Goal: Information Seeking & Learning: Understand process/instructions

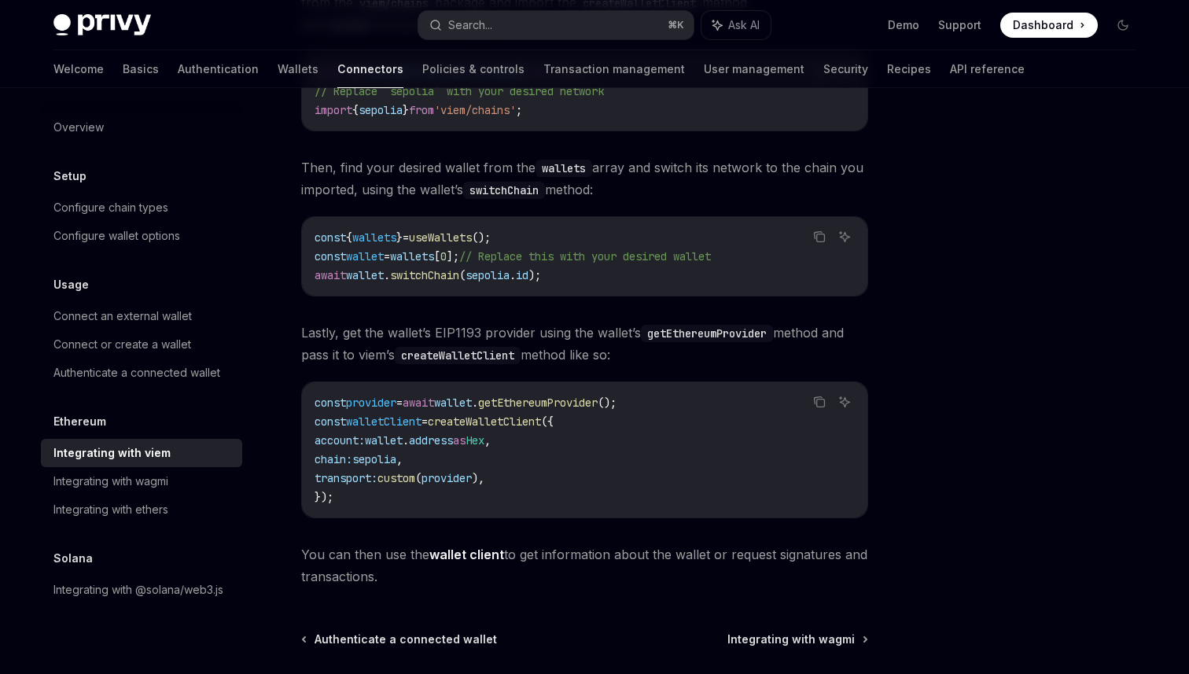
scroll to position [296, 0]
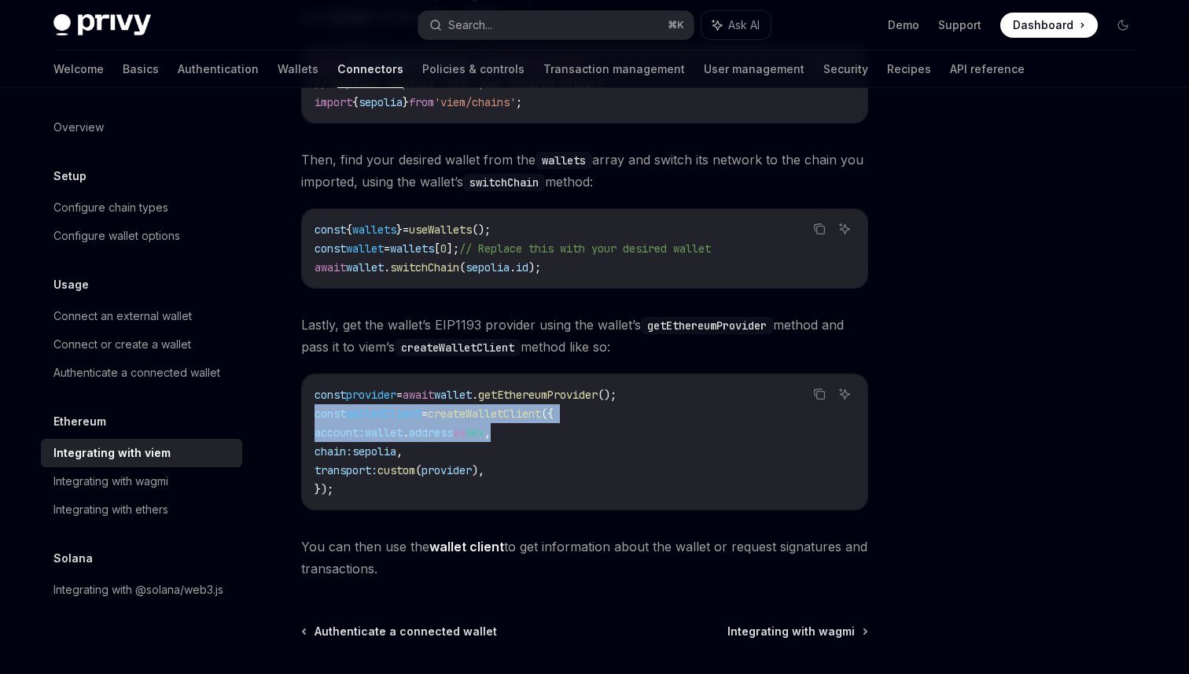
drag, startPoint x: 557, startPoint y: 435, endPoint x: 282, endPoint y: 416, distance: 275.1
click at [281, 416] on div "Ethereum Integrating with viem OpenAI Open in ChatGPT OpenAI Open in ChatGPT Vi…" at bounding box center [437, 318] width 868 height 990
click at [579, 399] on span "getEthereumProvider" at bounding box center [538, 395] width 120 height 14
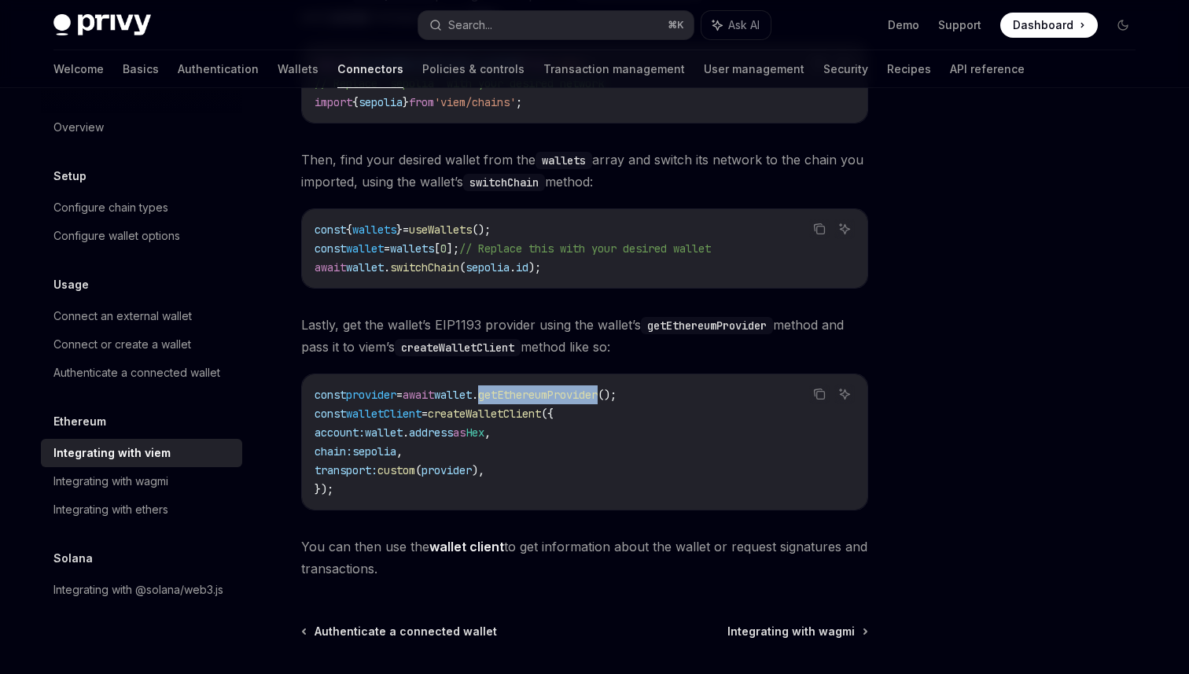
click at [579, 399] on span "getEthereumProvider" at bounding box center [538, 395] width 120 height 14
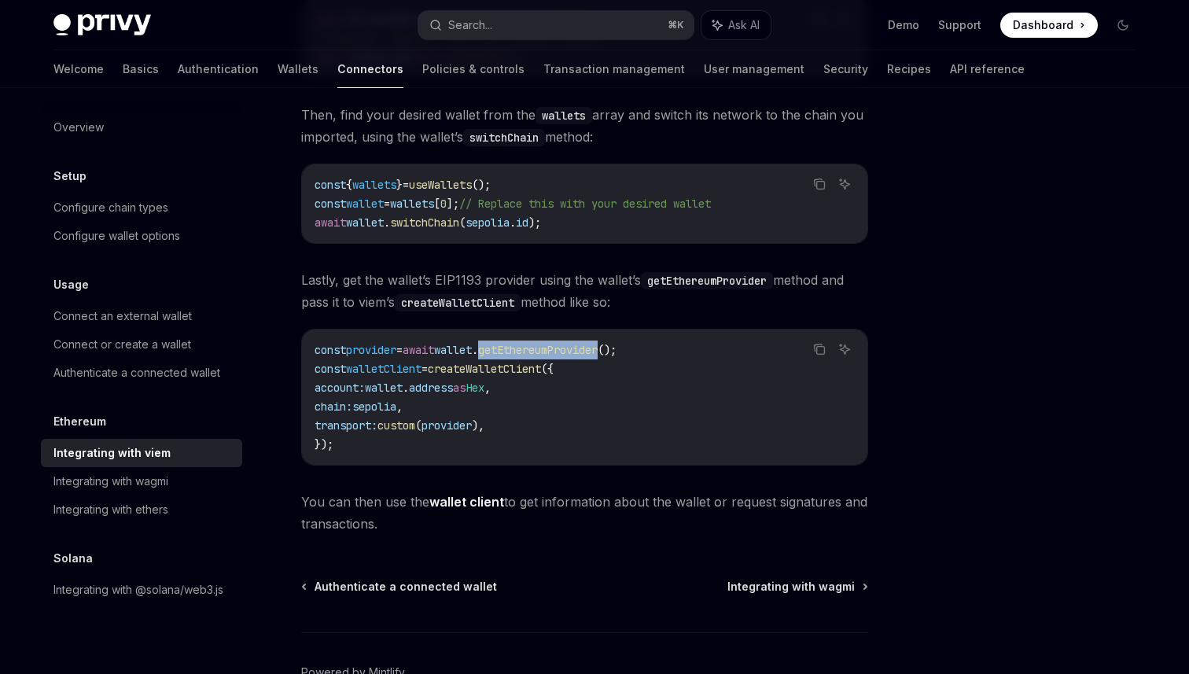
scroll to position [363, 0]
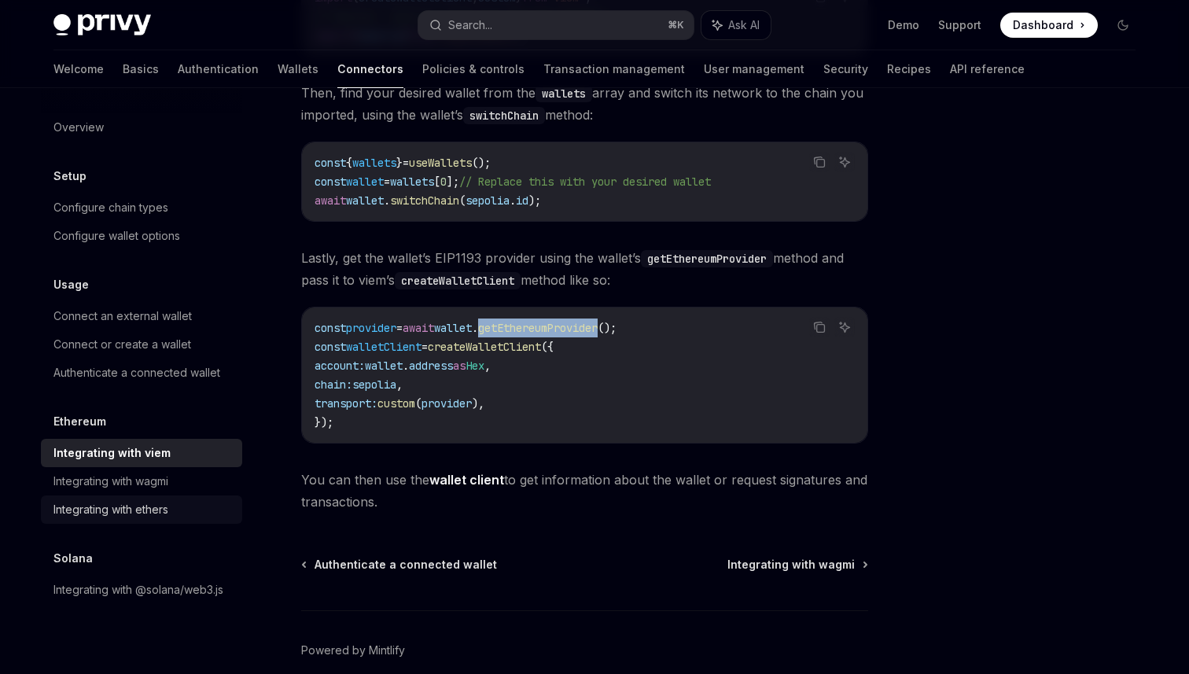
click at [181, 506] on div "Integrating with ethers" at bounding box center [142, 509] width 179 height 19
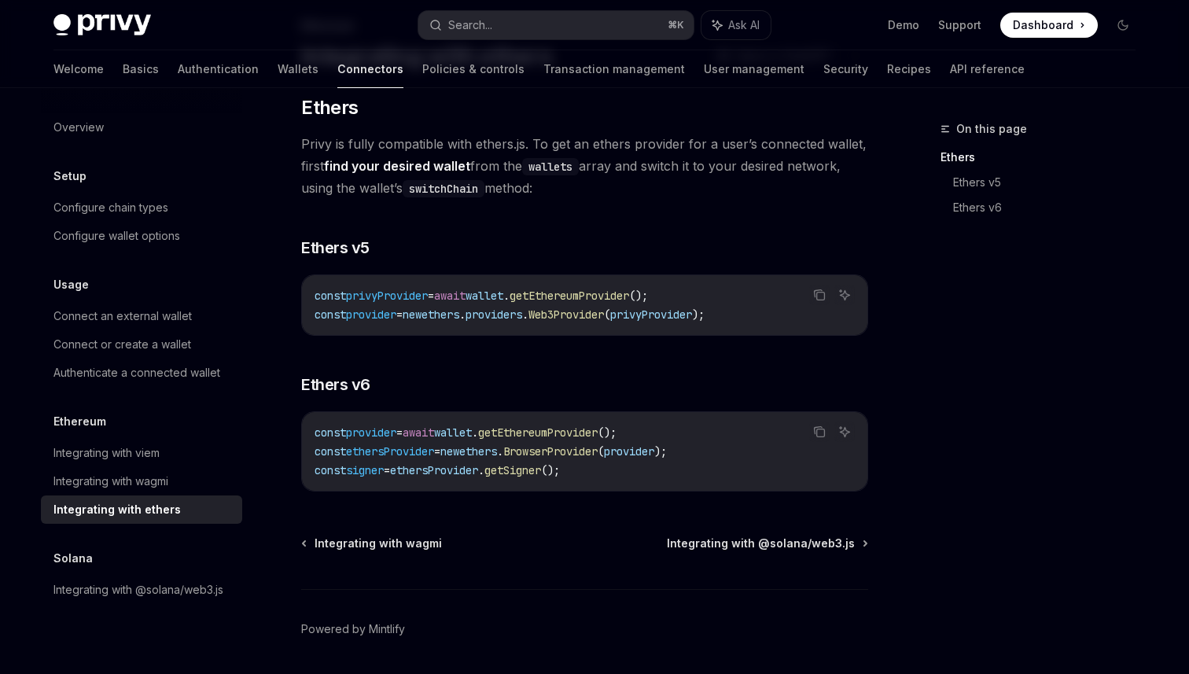
scroll to position [102, 0]
click at [167, 440] on link "Integrating with viem" at bounding box center [141, 453] width 201 height 28
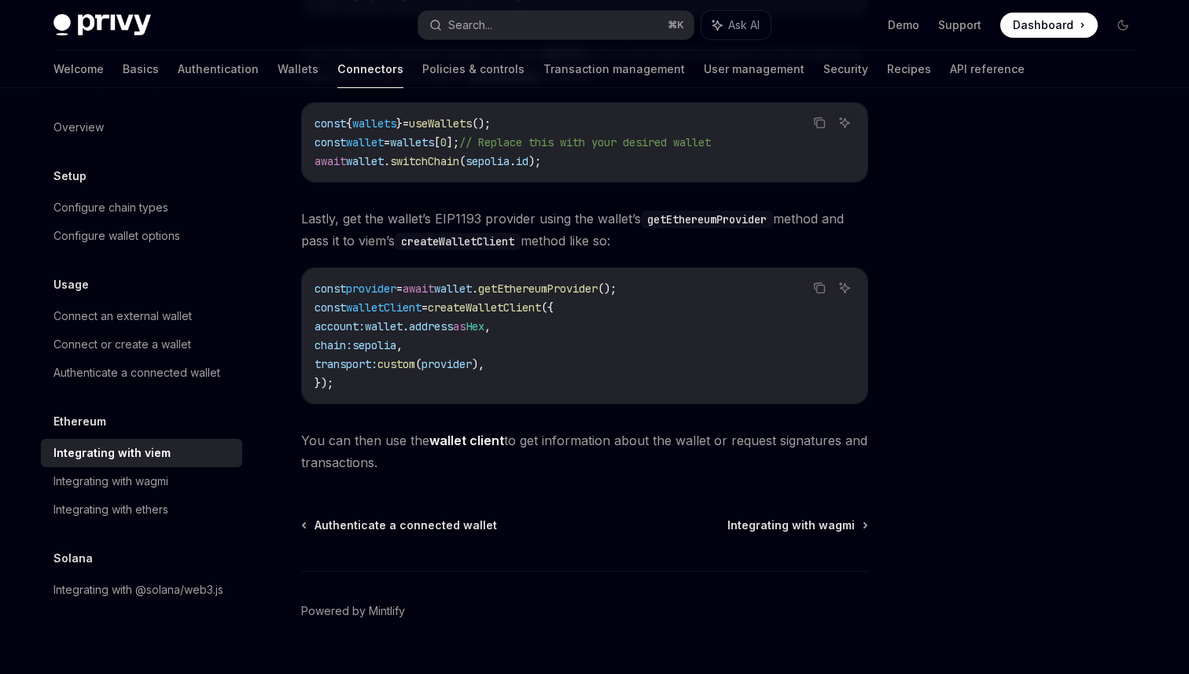
scroll to position [436, 0]
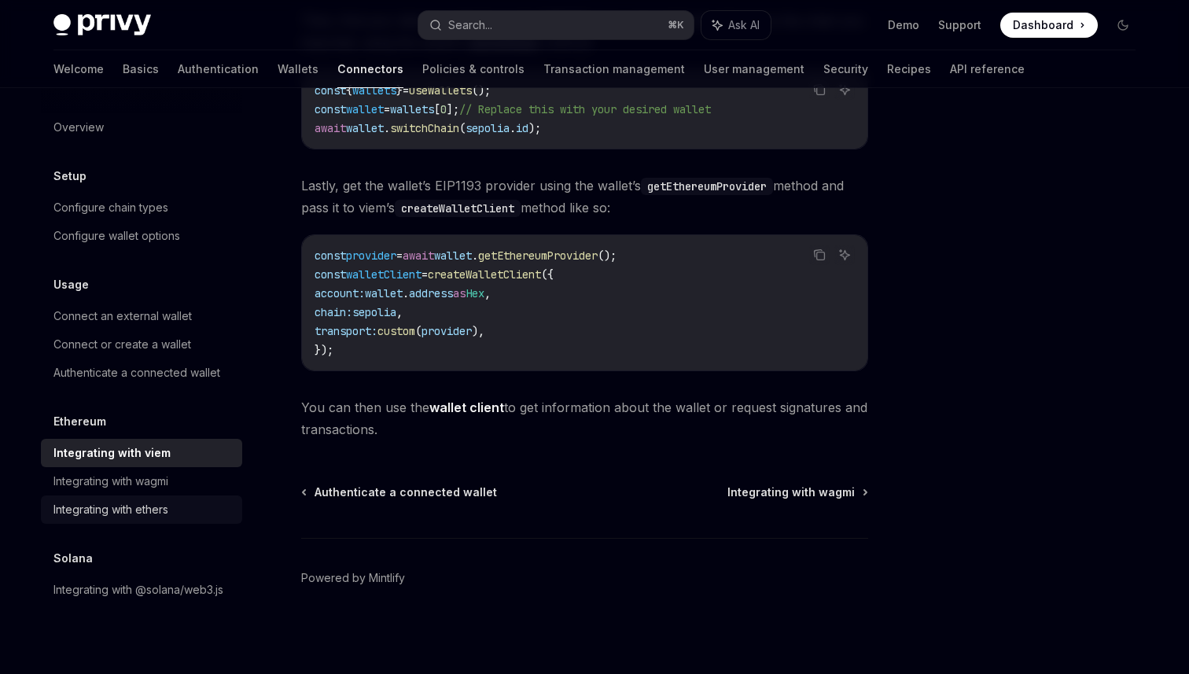
click at [148, 506] on div "Integrating with ethers" at bounding box center [110, 509] width 115 height 19
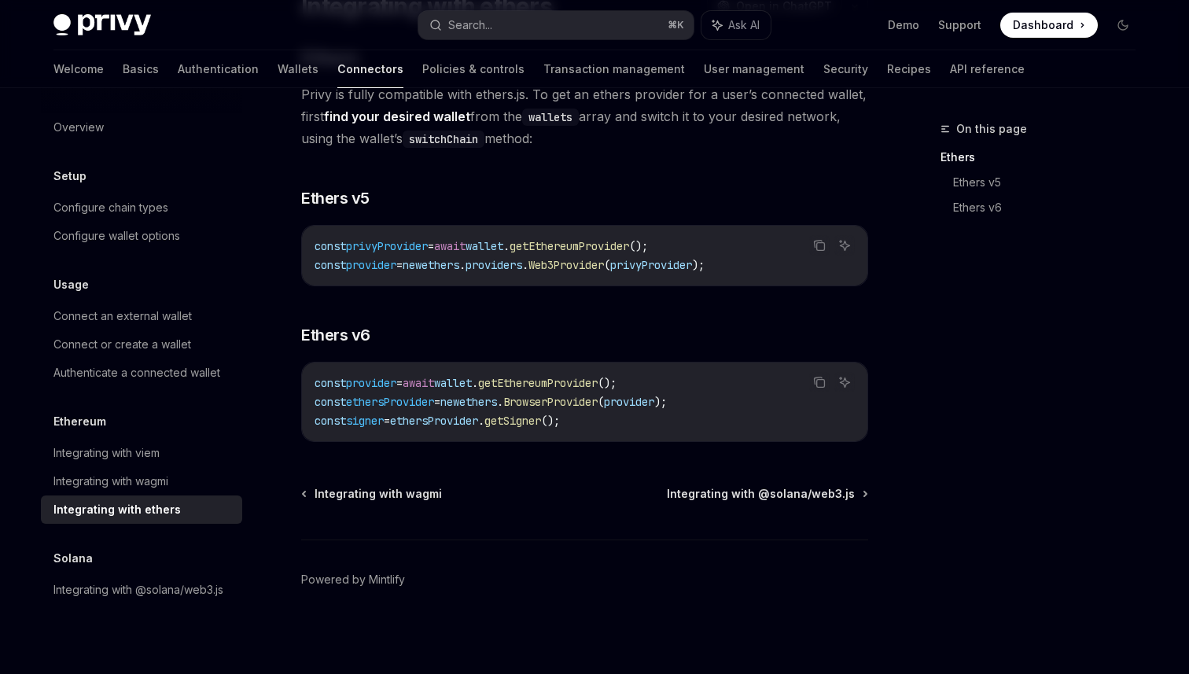
scroll to position [154, 0]
click at [168, 337] on div "Connect or create a wallet" at bounding box center [122, 344] width 138 height 19
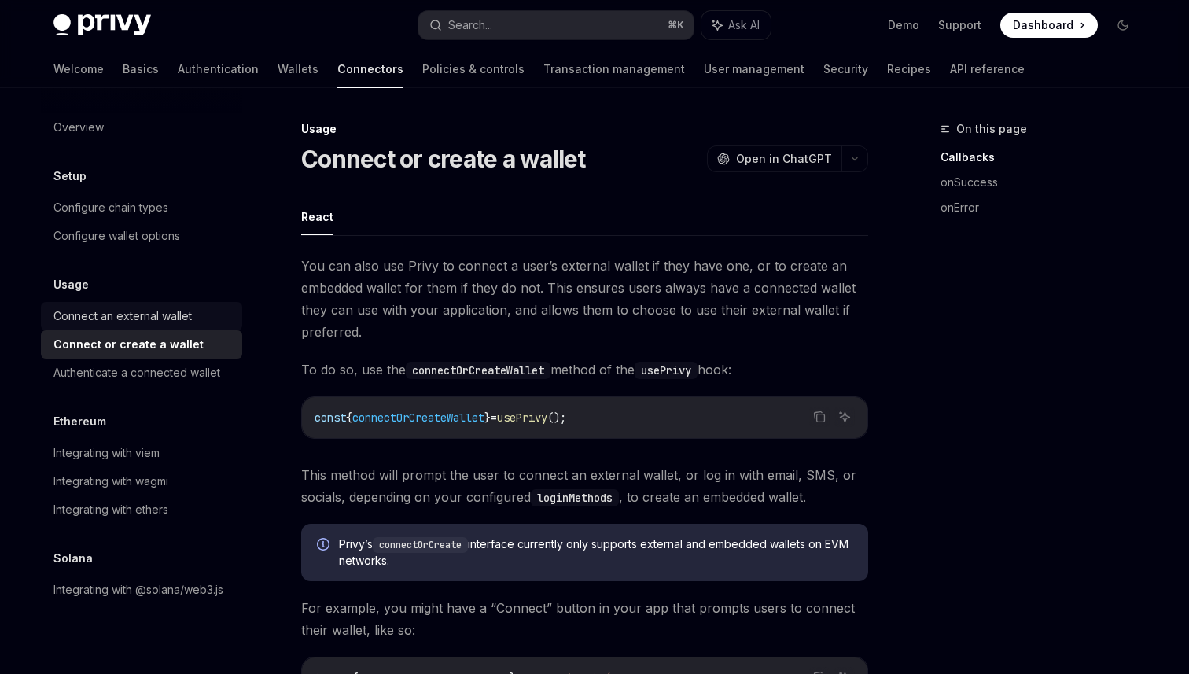
click at [167, 322] on div "Connect an external wallet" at bounding box center [122, 316] width 138 height 19
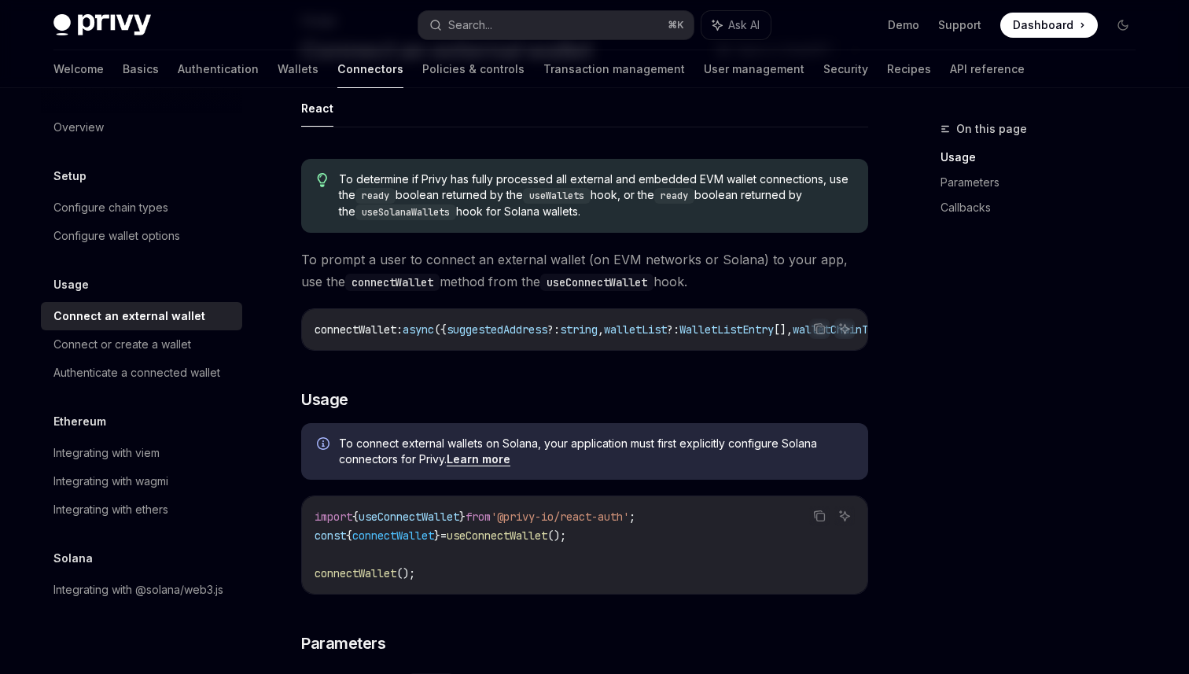
scroll to position [100, 0]
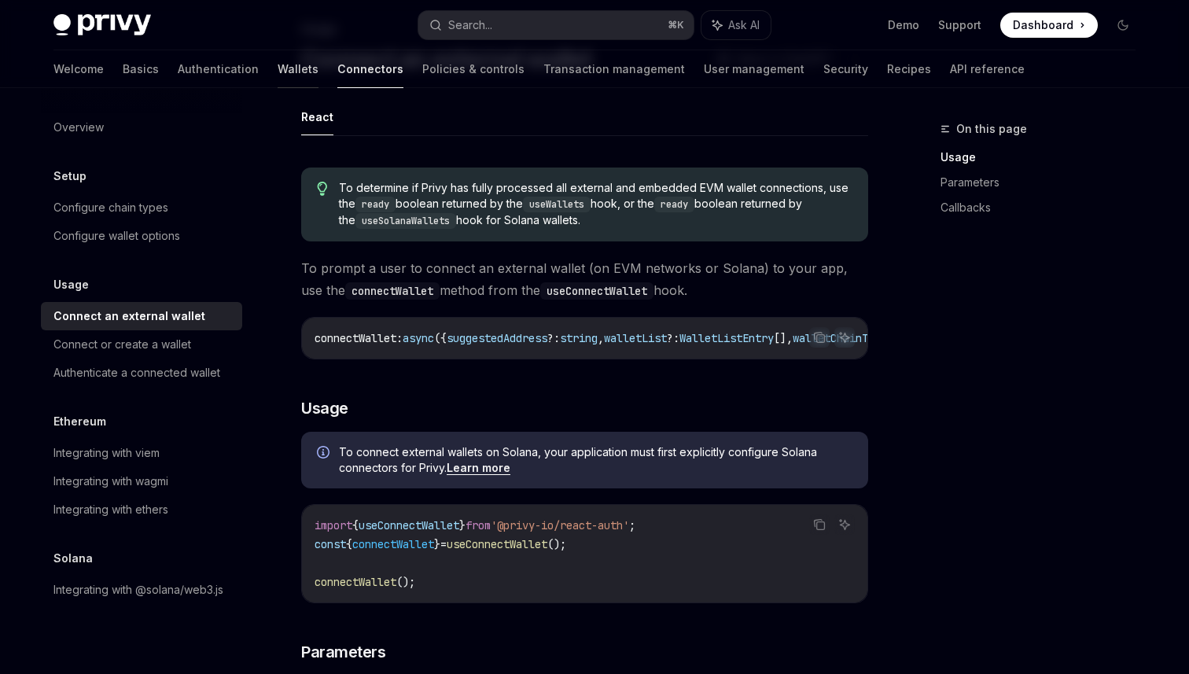
click at [278, 64] on link "Wallets" at bounding box center [298, 69] width 41 height 38
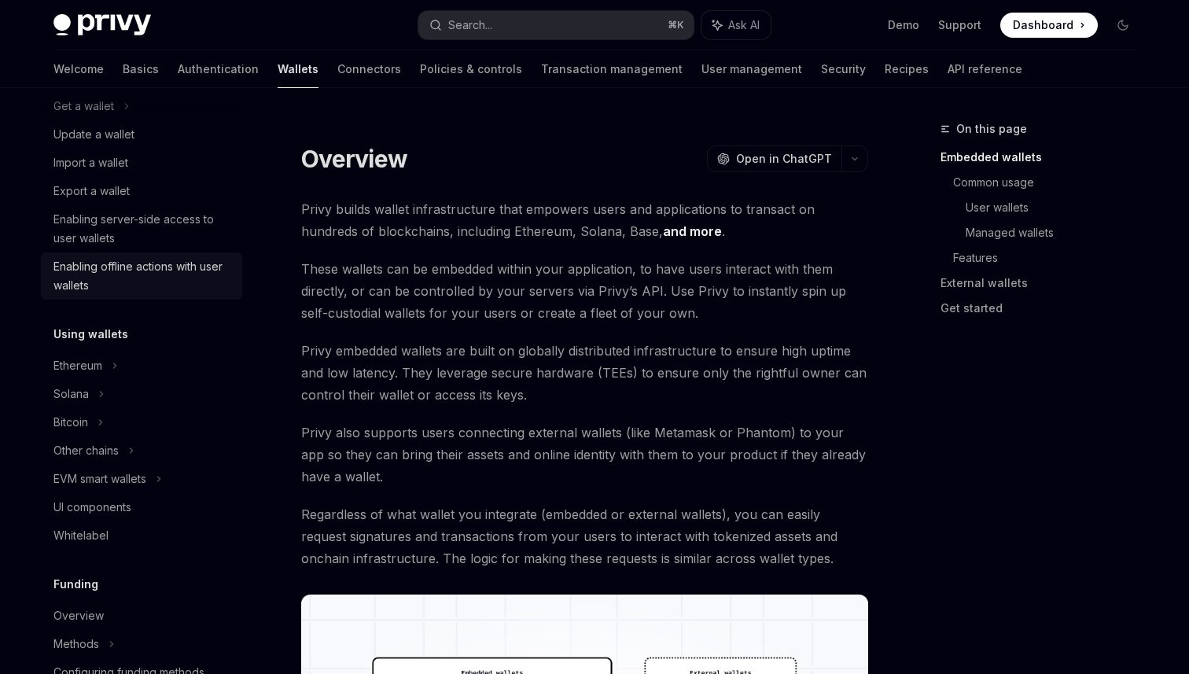
scroll to position [183, 0]
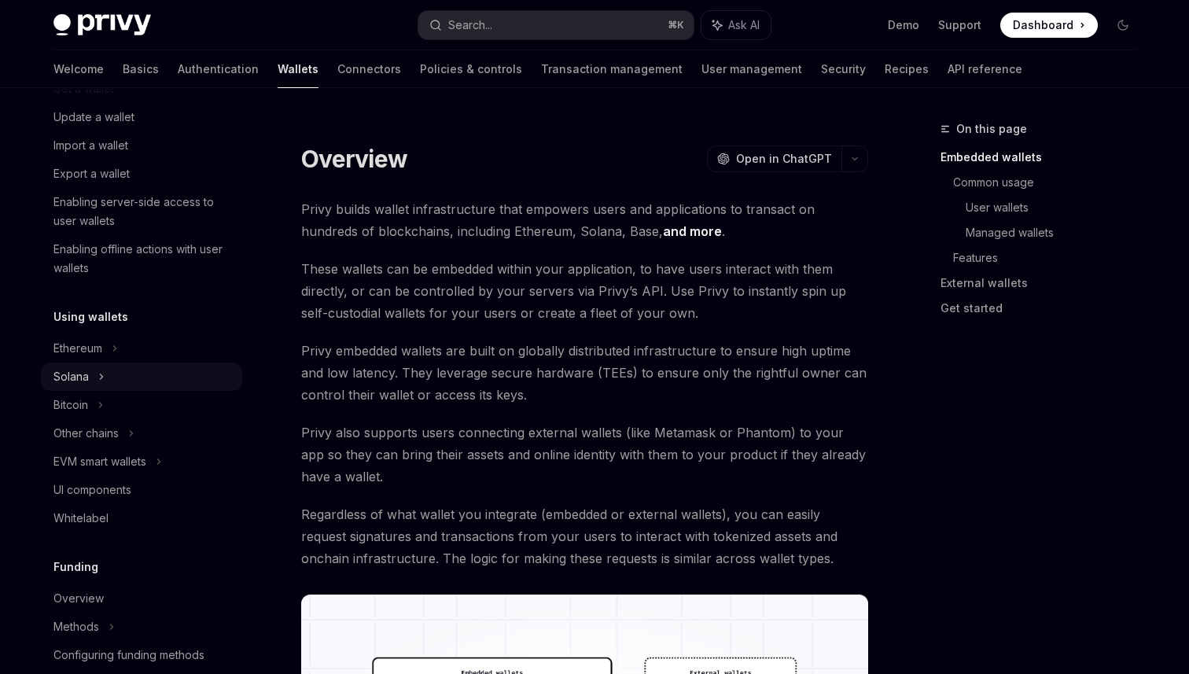
click at [125, 103] on div "Solana" at bounding box center [141, 89] width 201 height 28
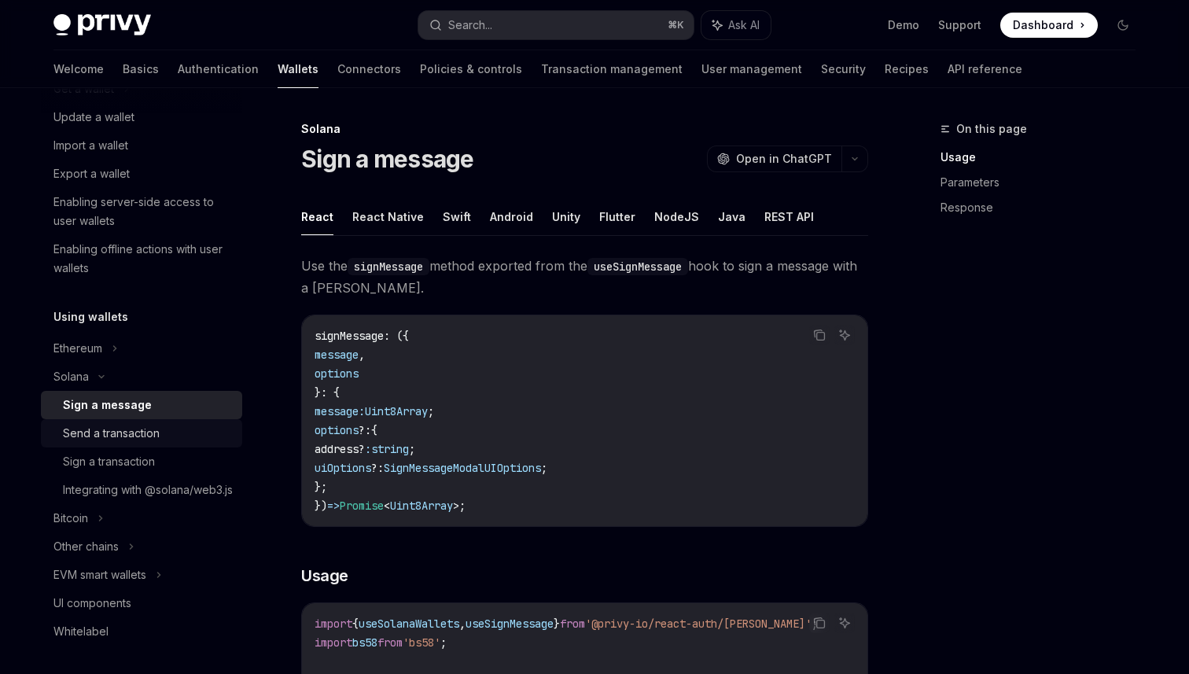
click at [161, 437] on div "Send a transaction" at bounding box center [148, 433] width 170 height 19
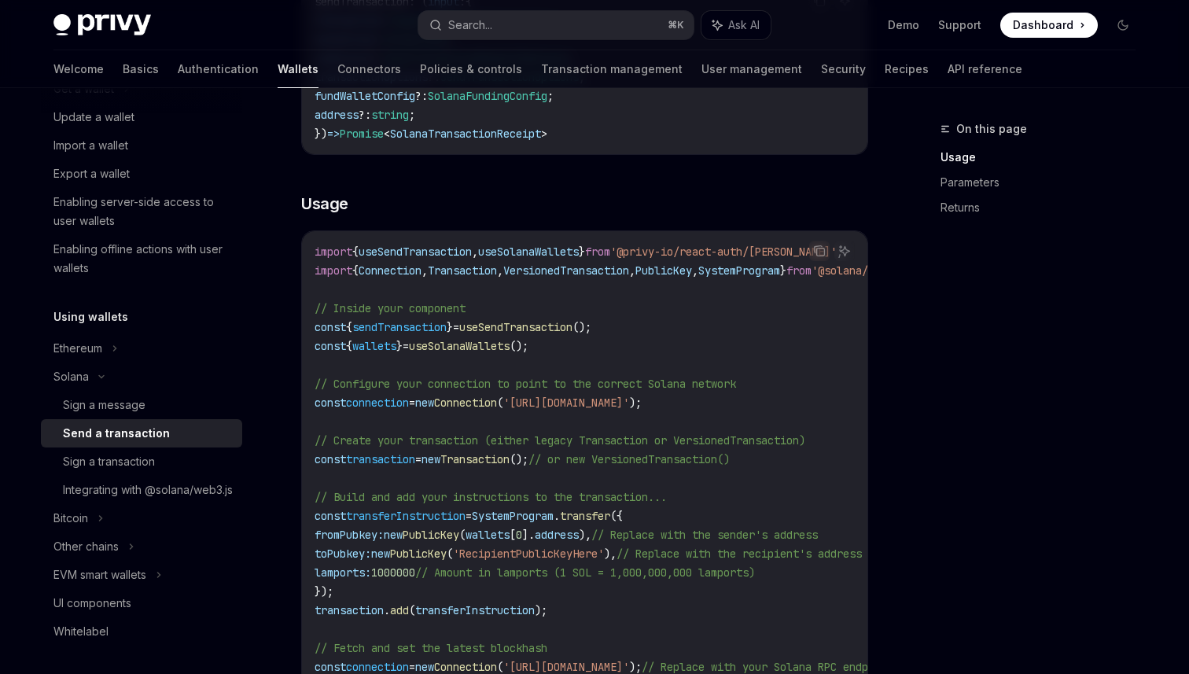
scroll to position [389, 0]
click at [145, 75] on div "Ethereum" at bounding box center [141, 60] width 201 height 28
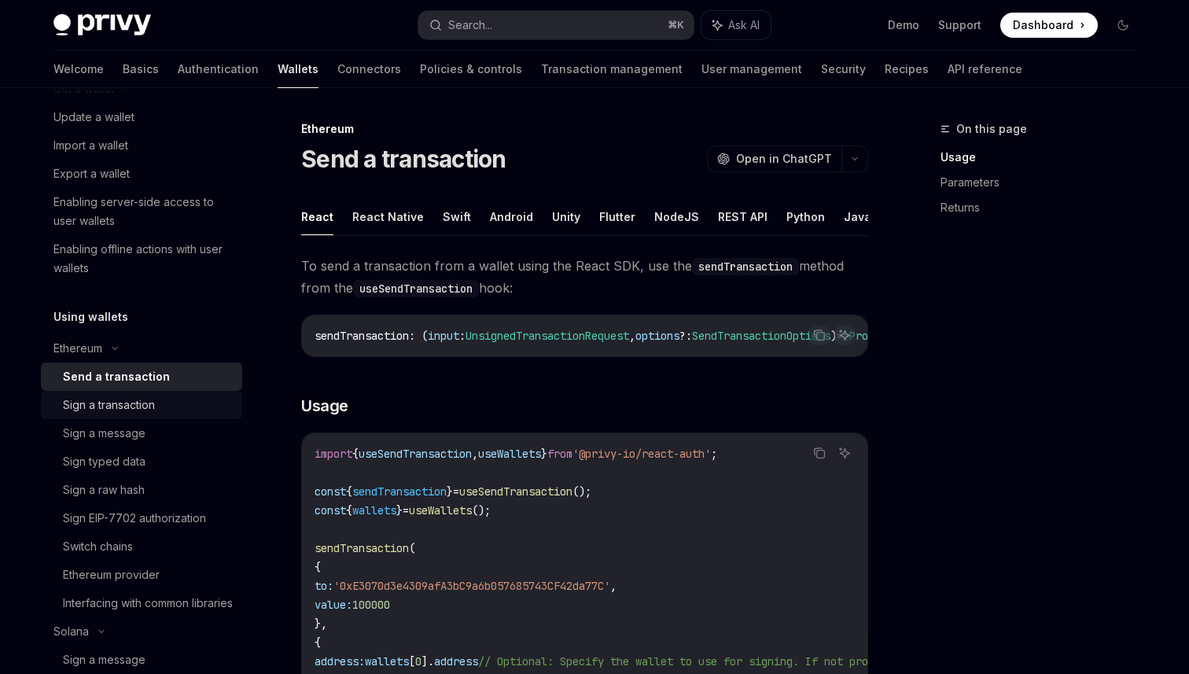
click at [158, 409] on div "Sign a transaction" at bounding box center [148, 404] width 170 height 19
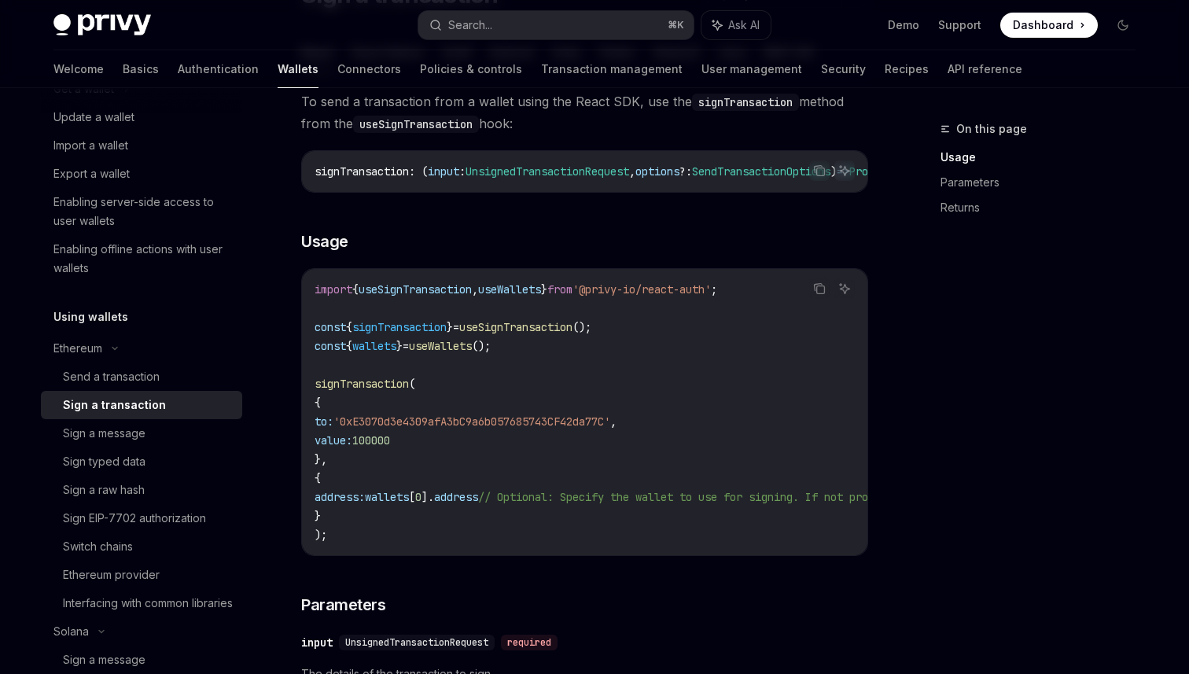
scroll to position [170, 0]
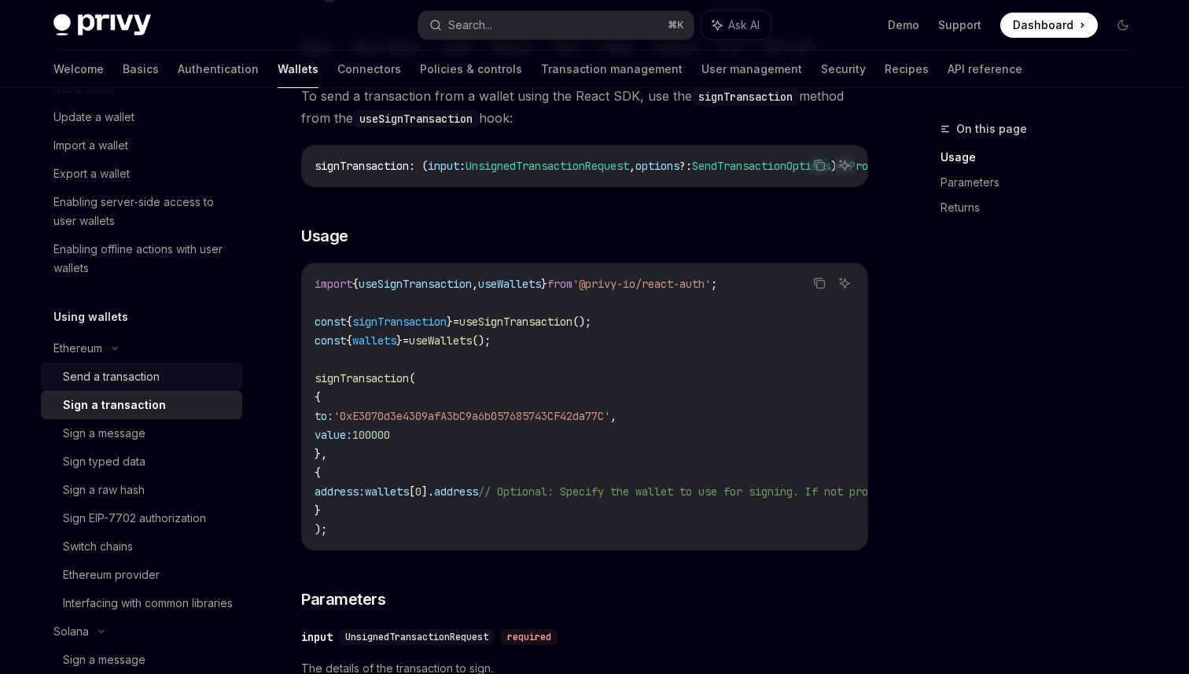
click at [169, 380] on div "Send a transaction" at bounding box center [148, 376] width 170 height 19
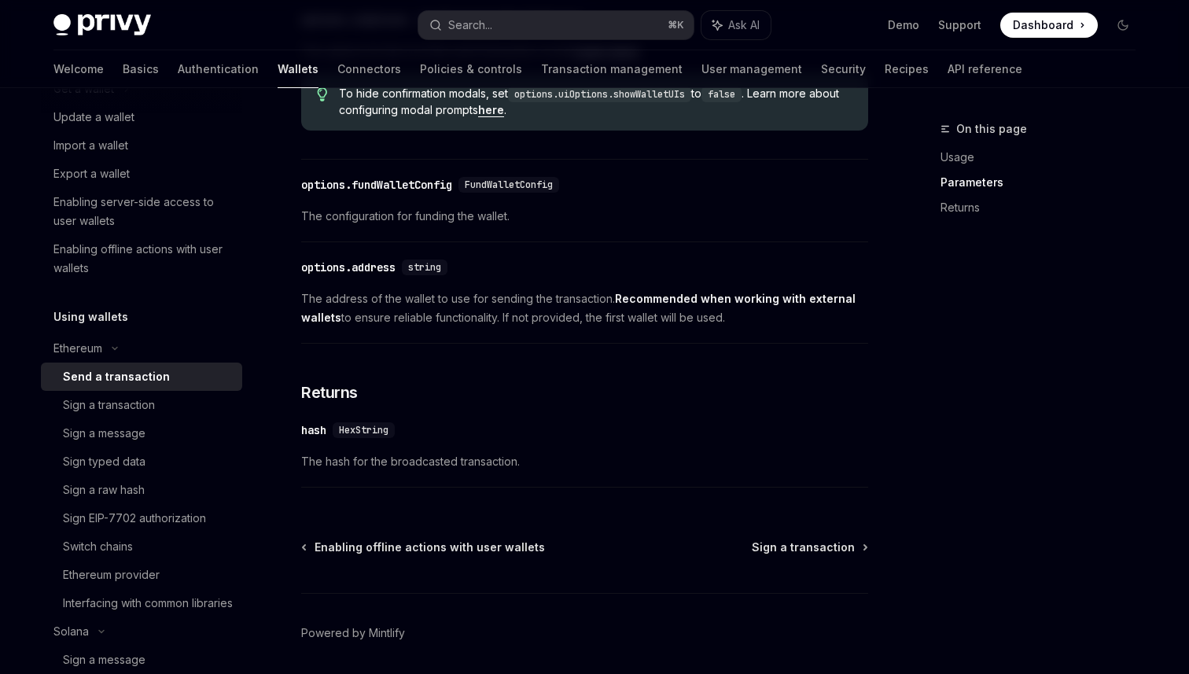
scroll to position [923, 0]
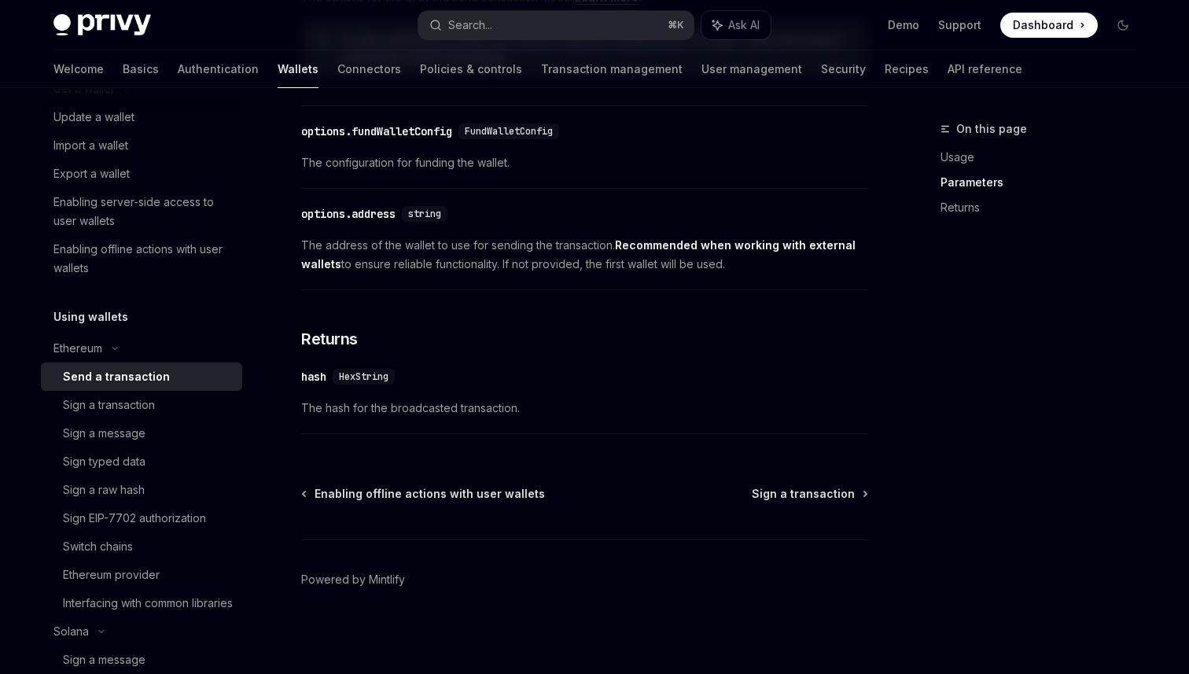
drag, startPoint x: 748, startPoint y: 281, endPoint x: 278, endPoint y: 272, distance: 470.3
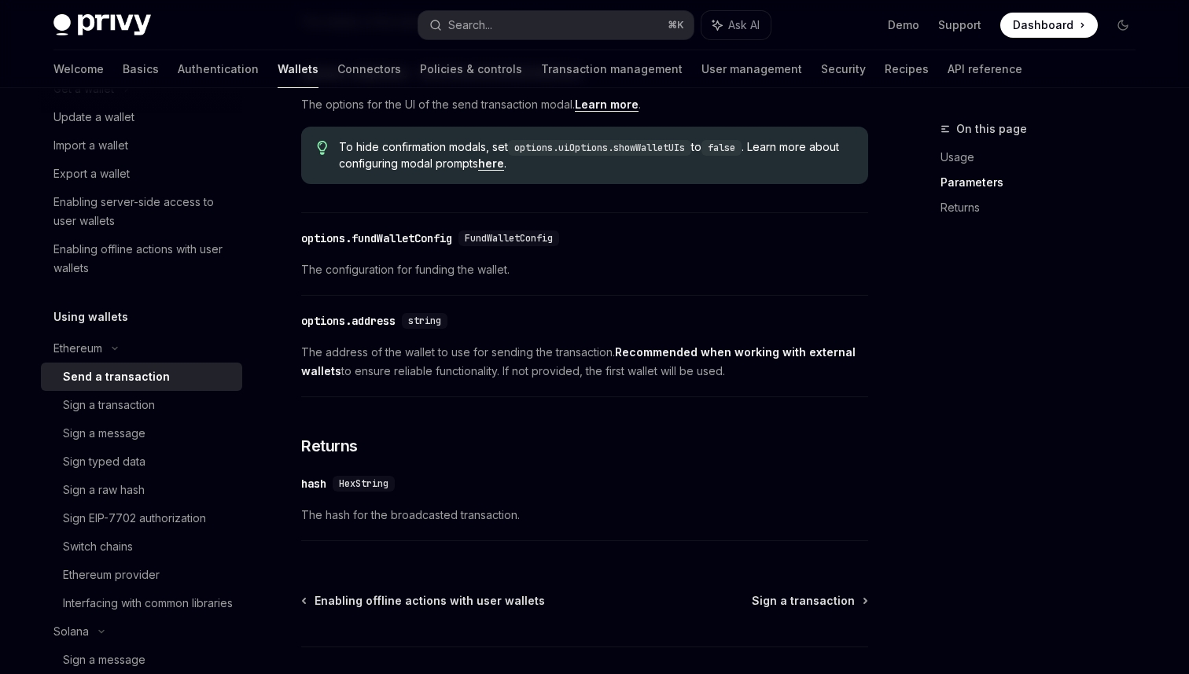
scroll to position [813, 0]
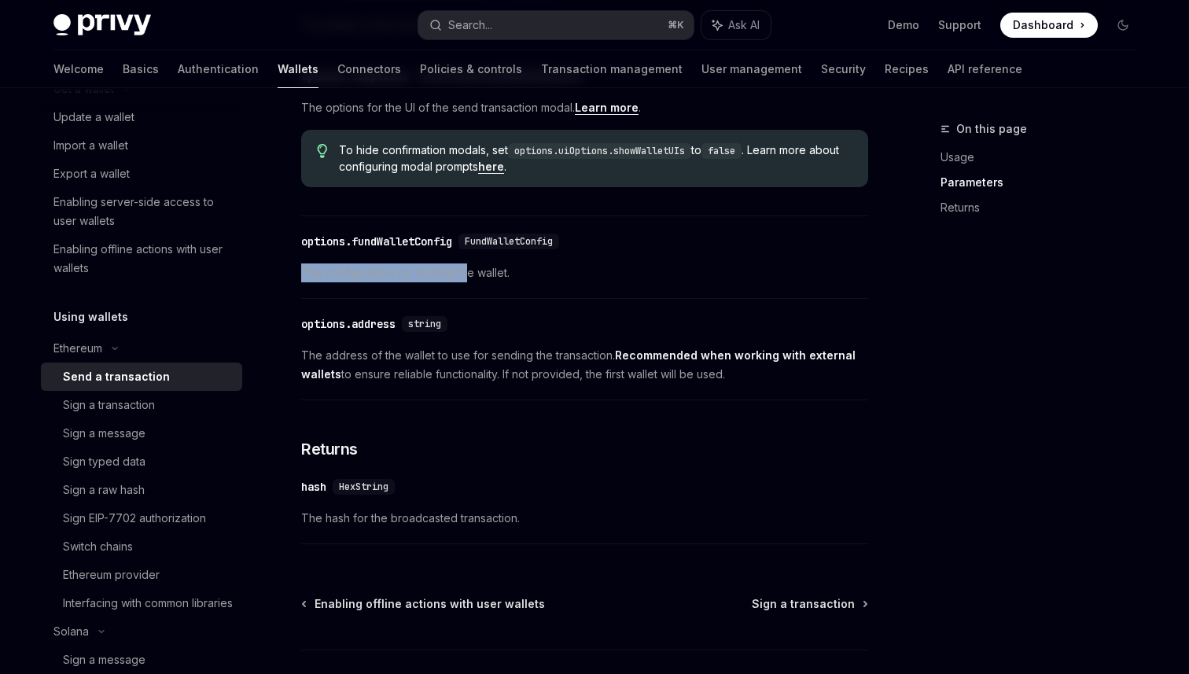
drag, startPoint x: 464, startPoint y: 285, endPoint x: 318, endPoint y: 273, distance: 146.7
click at [318, 273] on div "​ options.fundWalletConfig FundWalletConfig The configuration for funding the w…" at bounding box center [584, 261] width 567 height 75
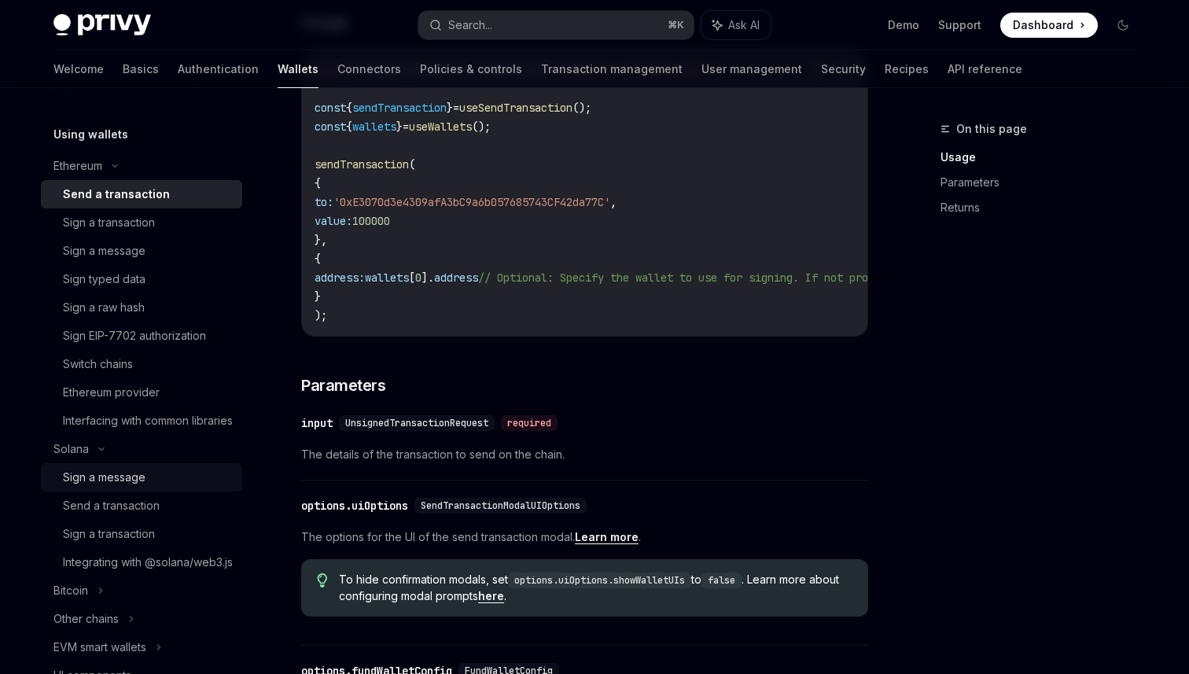
scroll to position [374, 0]
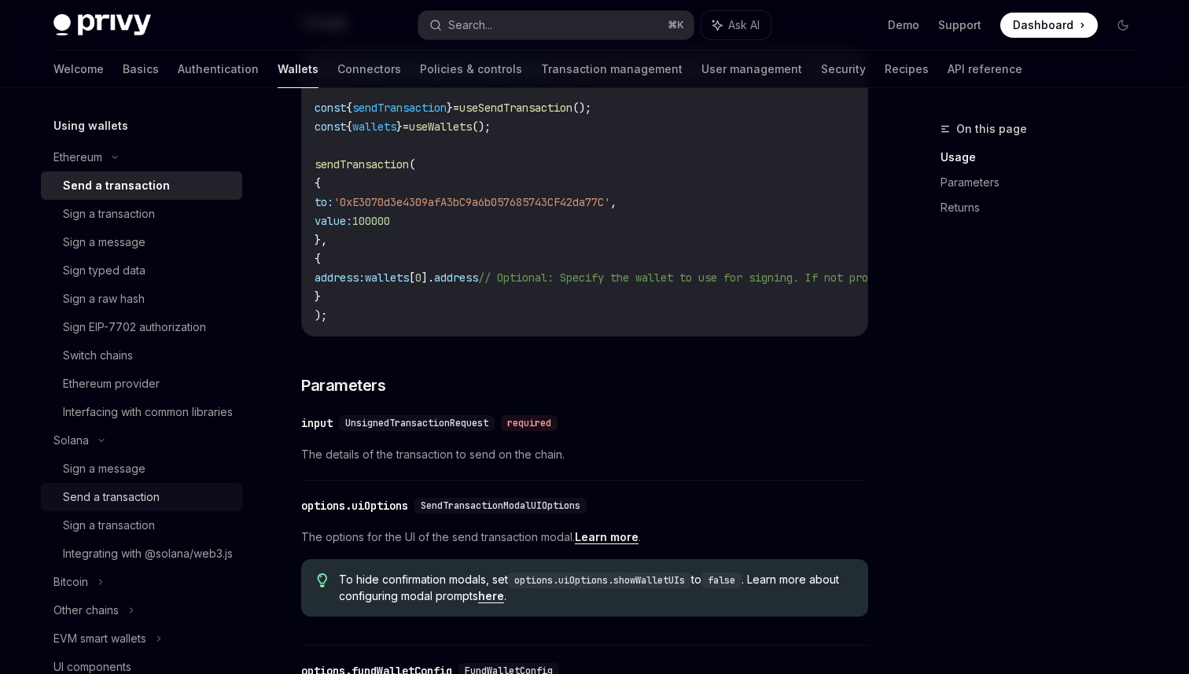
click at [163, 506] on div "Send a transaction" at bounding box center [148, 496] width 170 height 19
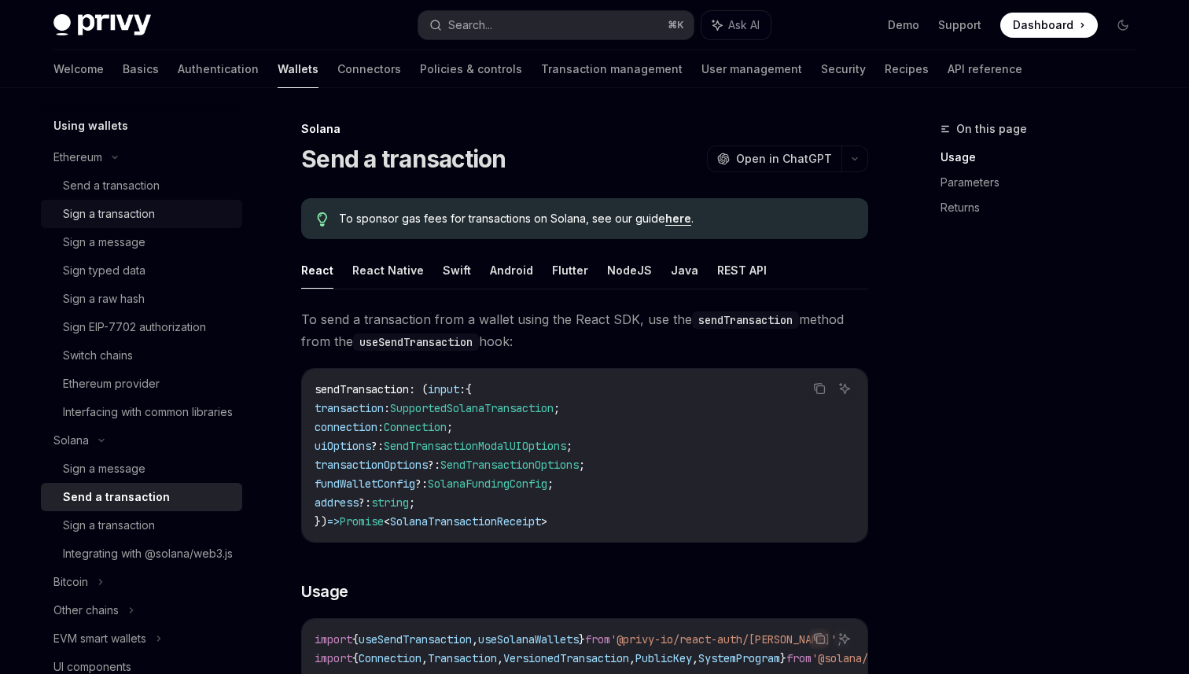
click at [122, 209] on div "Sign a transaction" at bounding box center [109, 213] width 92 height 19
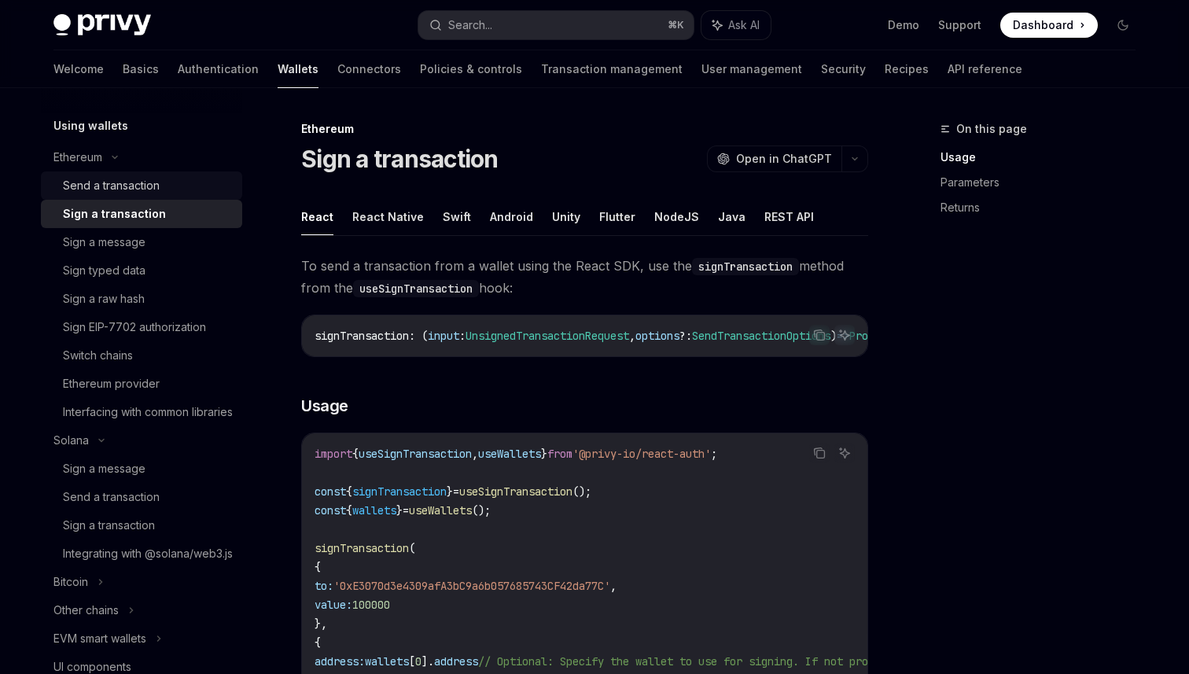
click at [149, 185] on div "Send a transaction" at bounding box center [111, 185] width 97 height 19
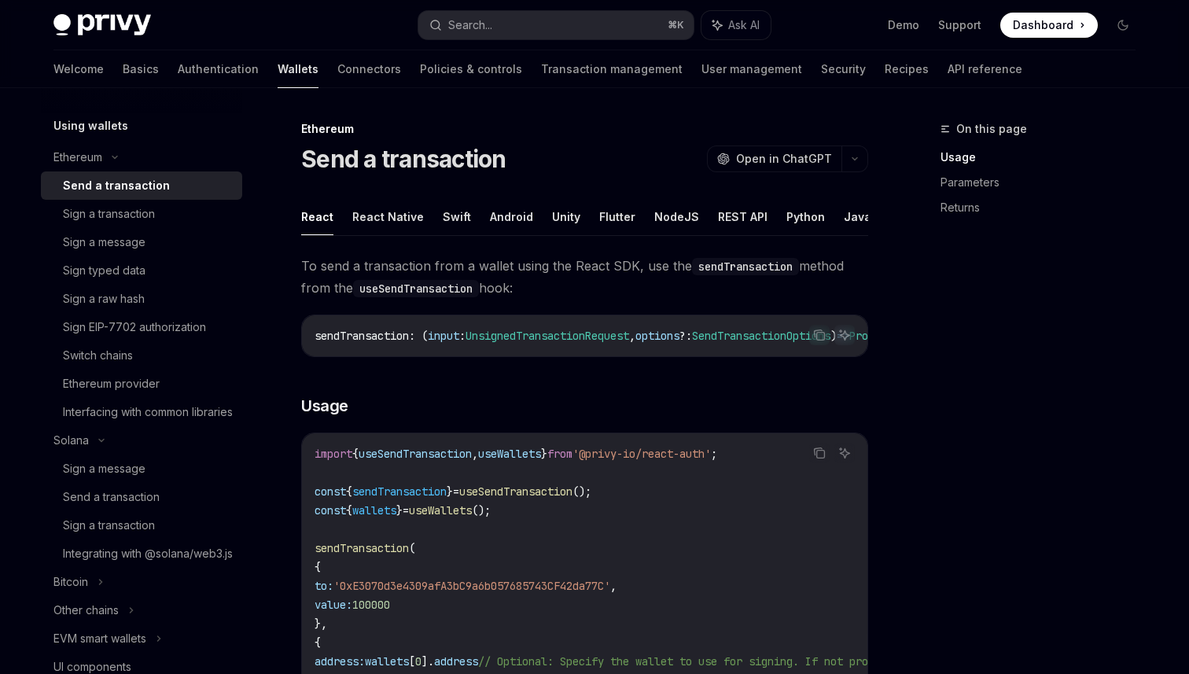
click at [136, 180] on div "Send a transaction" at bounding box center [116, 185] width 107 height 19
click at [579, 333] on span "SendTransactionOptions" at bounding box center [584, 336] width 138 height 14
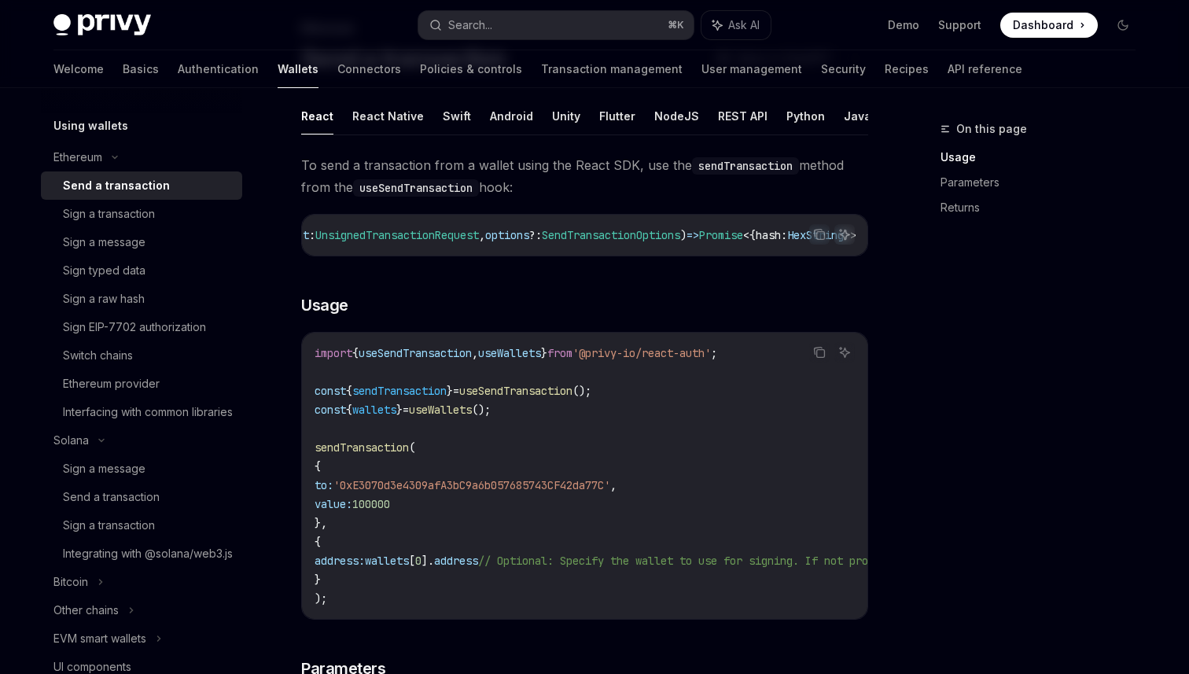
scroll to position [0, 0]
click at [756, 234] on span "SendTransactionOptions" at bounding box center [761, 235] width 138 height 14
click at [580, 236] on span "SendTransactionOptions" at bounding box center [584, 235] width 138 height 14
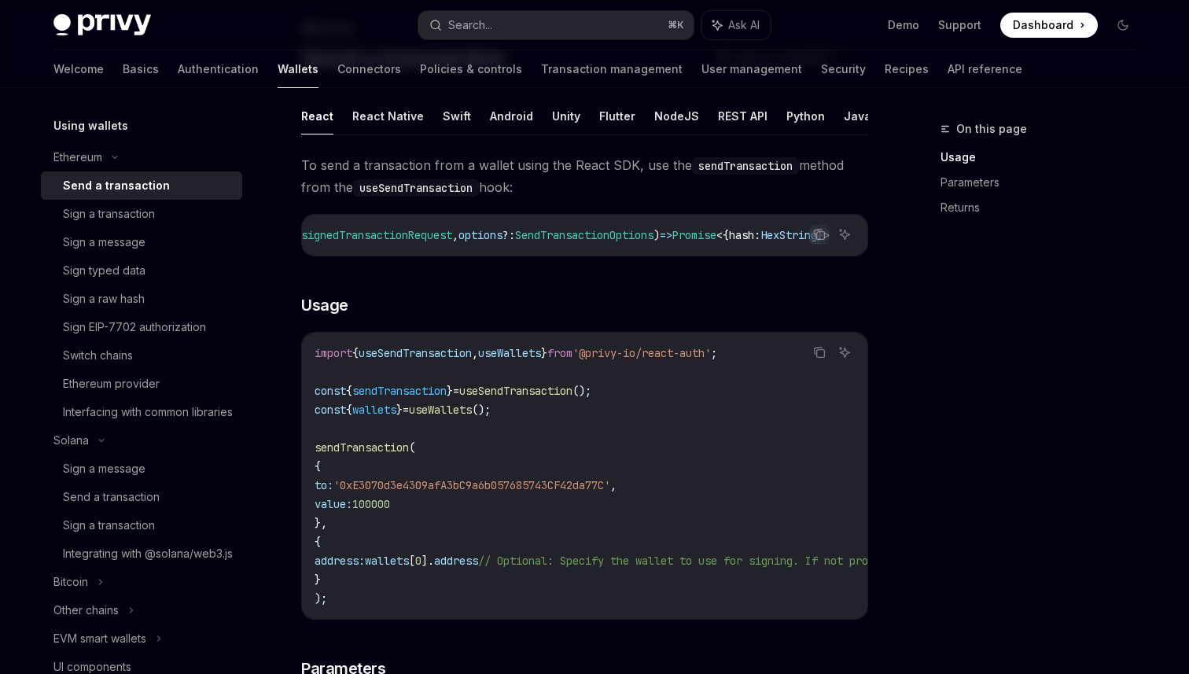
click at [580, 236] on span "SendTransactionOptions" at bounding box center [584, 235] width 138 height 14
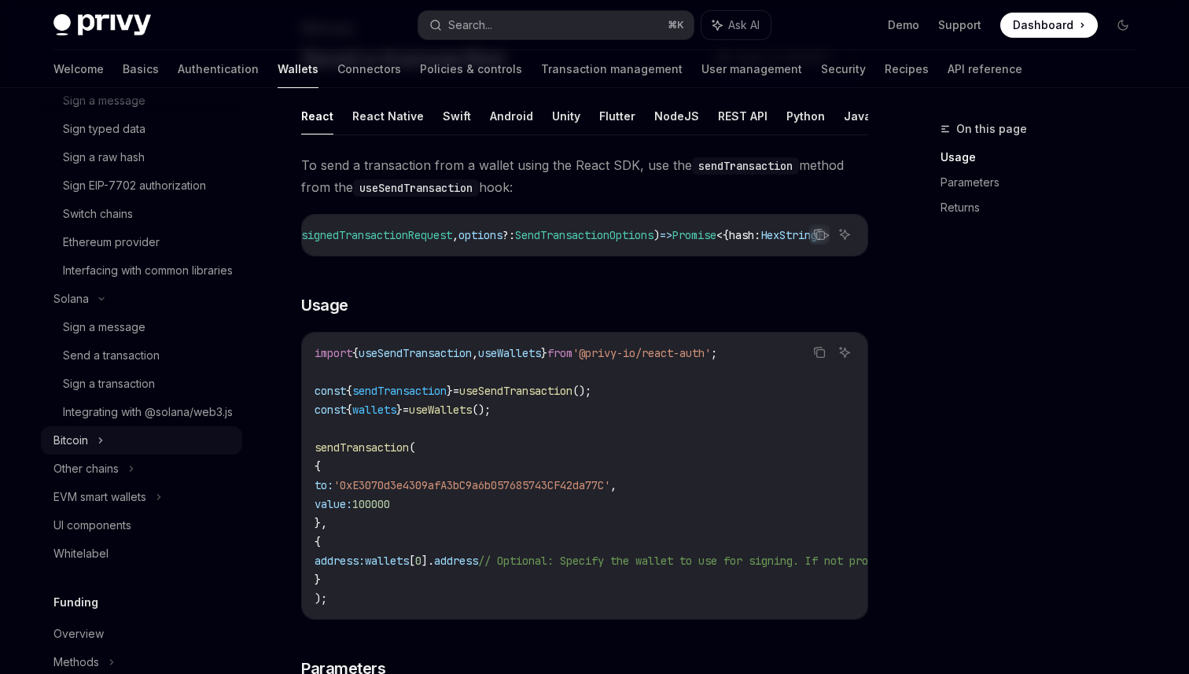
scroll to position [541, 0]
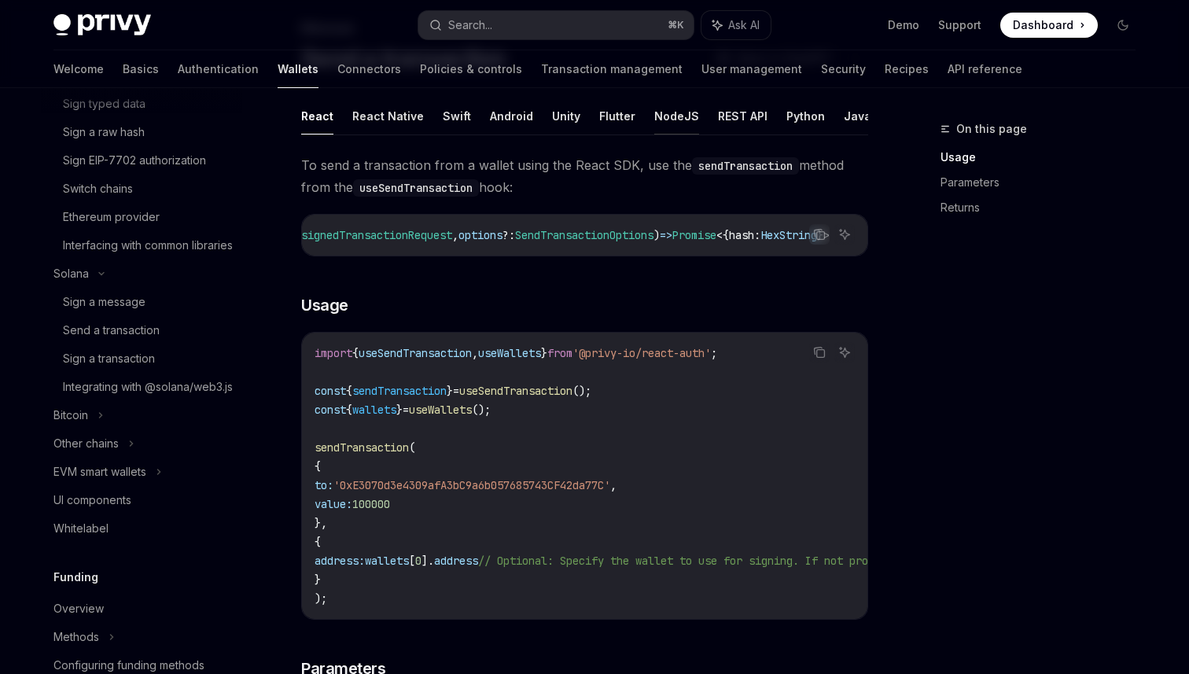
click at [671, 120] on button "NodeJS" at bounding box center [676, 115] width 45 height 37
type textarea "*"
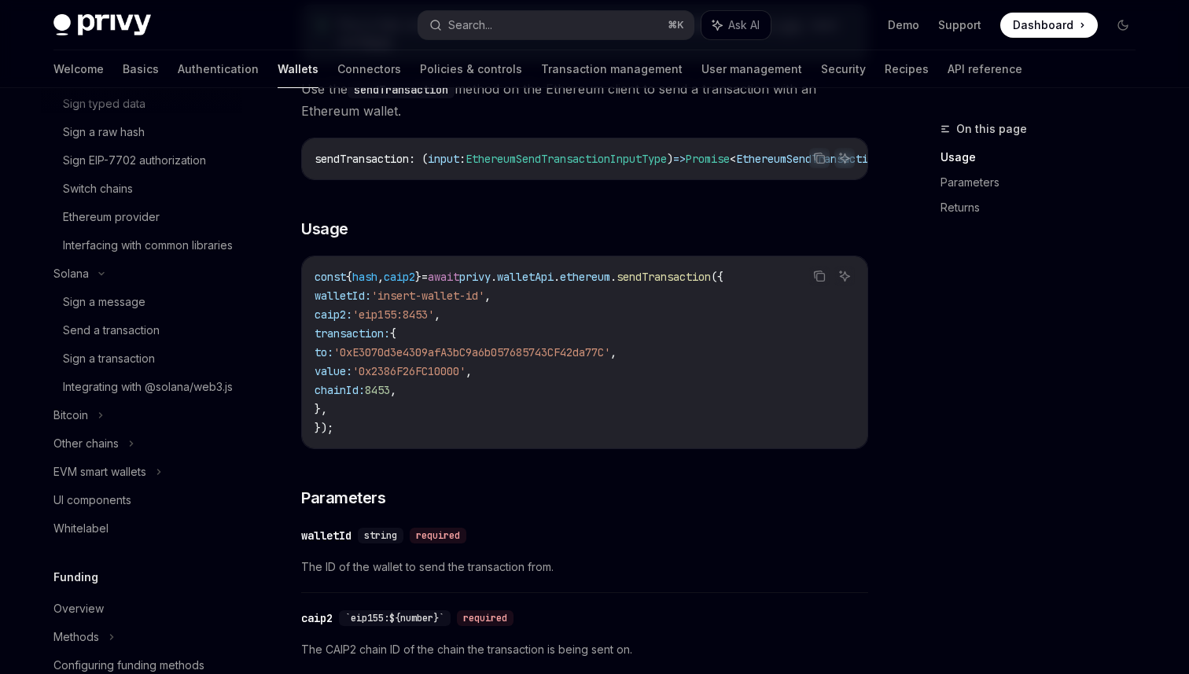
scroll to position [237, 0]
